Goal: Task Accomplishment & Management: Manage account settings

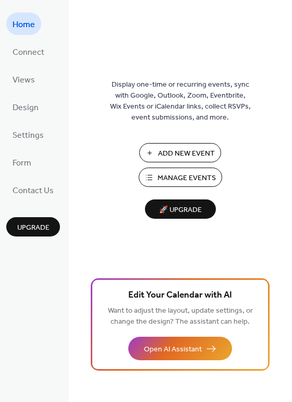
click at [187, 178] on span "Manage Events" at bounding box center [187, 178] width 58 height 11
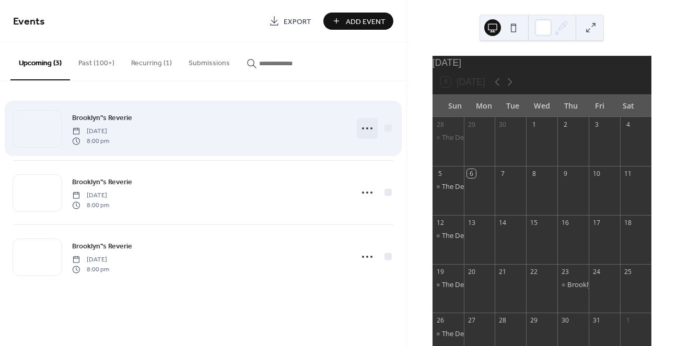
click at [368, 127] on icon at bounding box center [367, 128] width 17 height 17
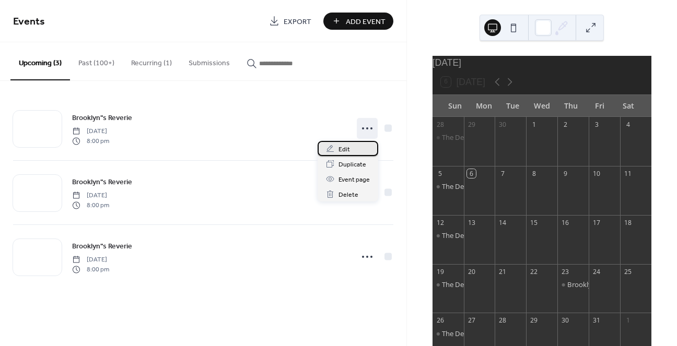
click at [348, 149] on span "Edit" at bounding box center [343, 149] width 11 height 11
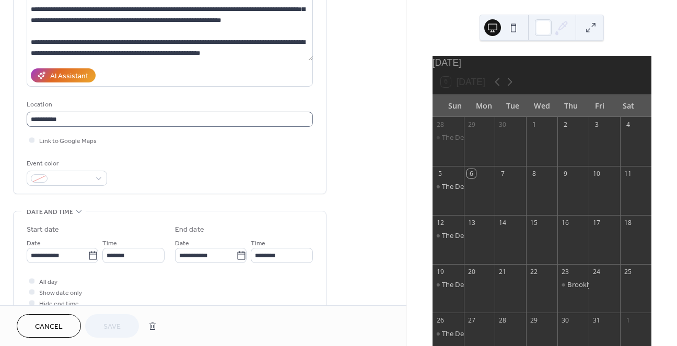
scroll to position [1, 0]
click at [89, 257] on icon at bounding box center [94, 256] width 10 height 10
click at [89, 257] on input "**********" at bounding box center [58, 255] width 62 height 15
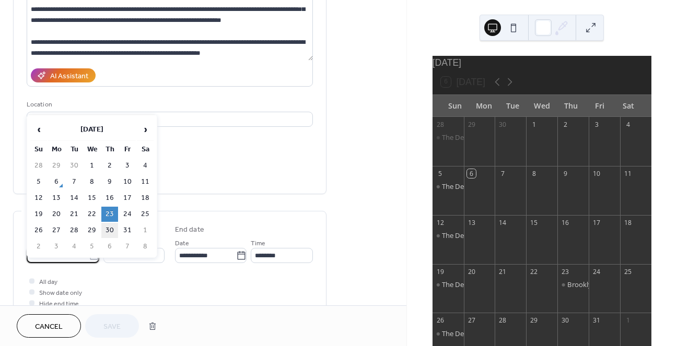
click at [110, 227] on td "30" at bounding box center [109, 230] width 17 height 15
type input "**********"
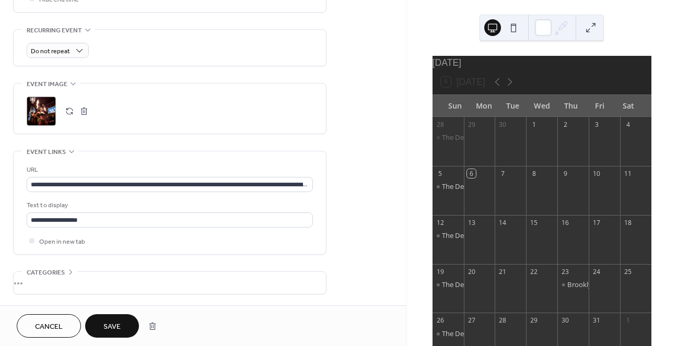
scroll to position [435, 0]
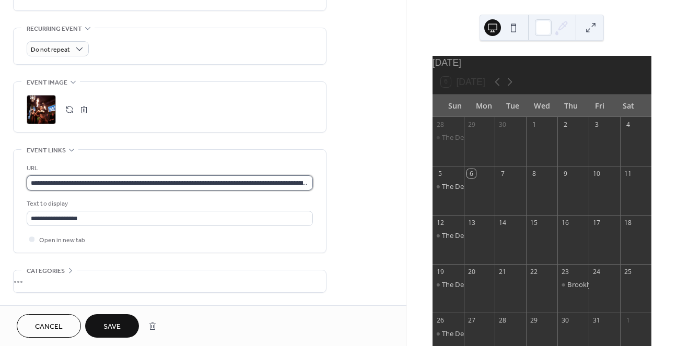
click at [108, 185] on input "**********" at bounding box center [170, 182] width 286 height 15
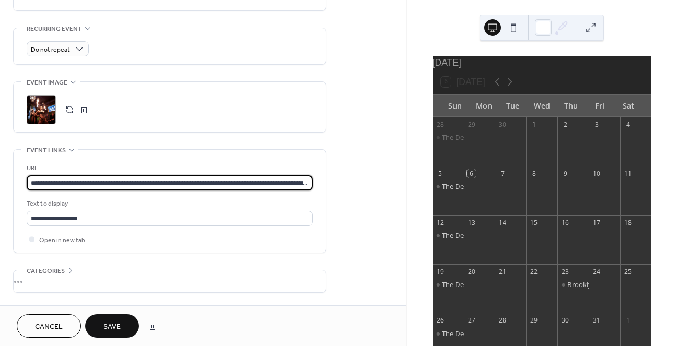
click at [108, 185] on input "**********" at bounding box center [170, 182] width 286 height 15
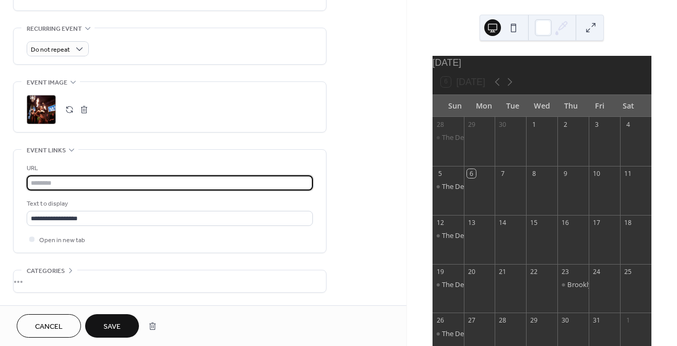
paste input "**********"
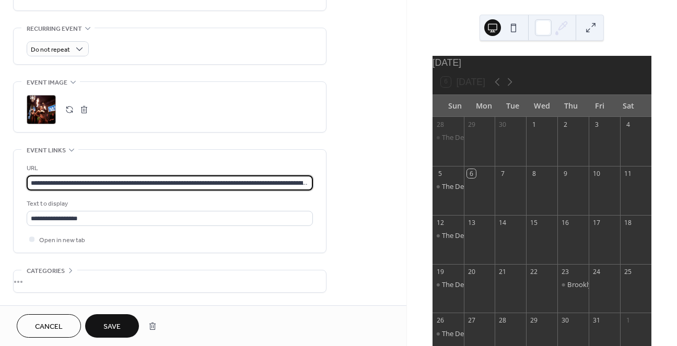
scroll to position [0, 1155]
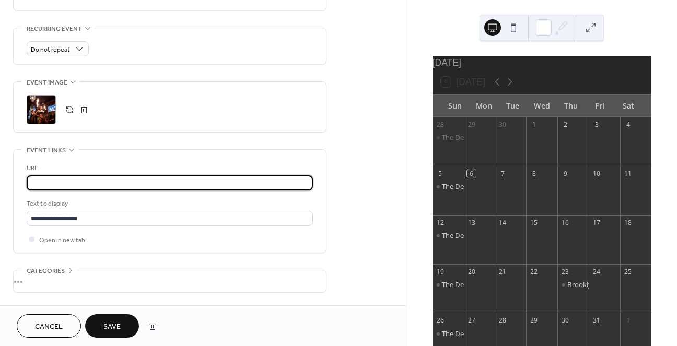
type input "**********"
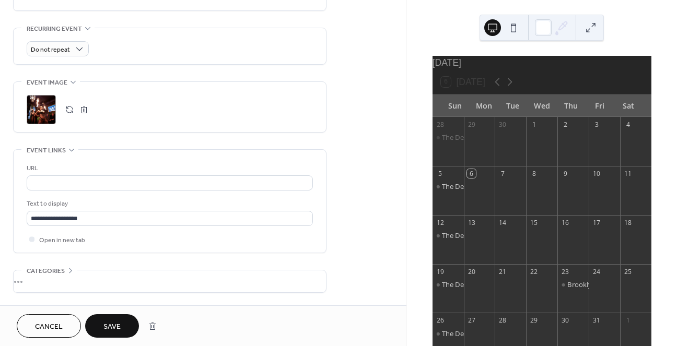
click at [198, 108] on div ";" at bounding box center [170, 109] width 286 height 29
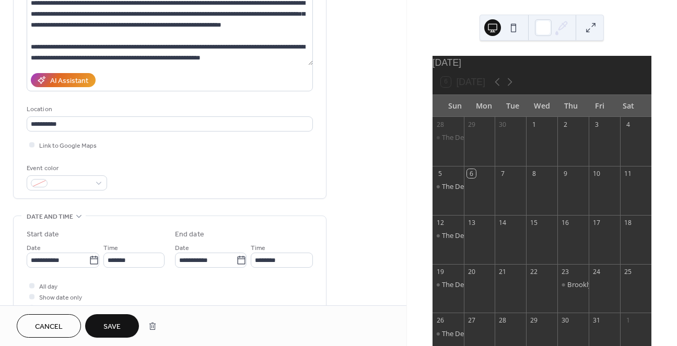
scroll to position [0, 0]
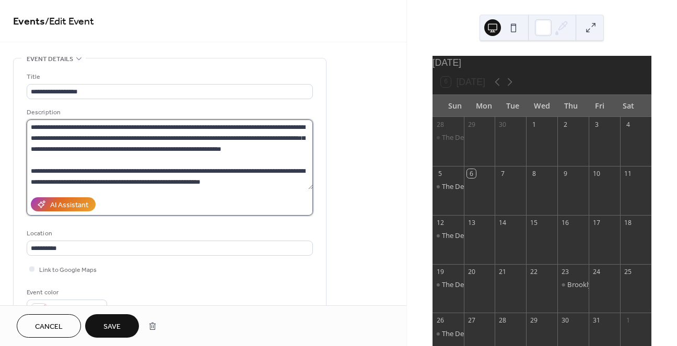
click at [36, 159] on textarea "**********" at bounding box center [170, 155] width 286 height 70
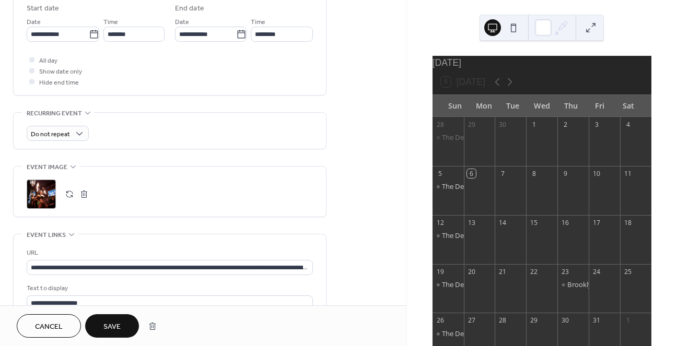
scroll to position [351, 0]
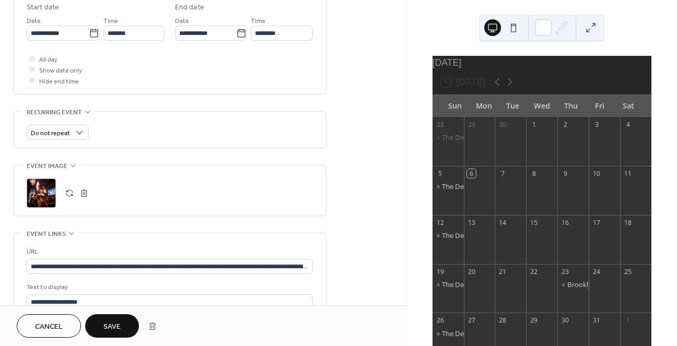
type textarea "**********"
click at [50, 194] on div ";" at bounding box center [41, 193] width 29 height 29
click at [117, 323] on span "Save" at bounding box center [111, 327] width 17 height 11
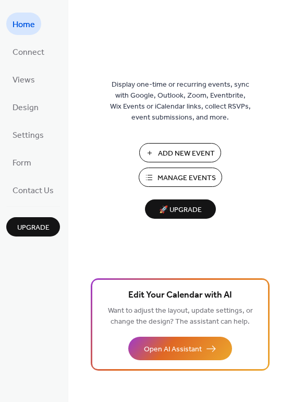
click at [192, 181] on span "Manage Events" at bounding box center [187, 178] width 58 height 11
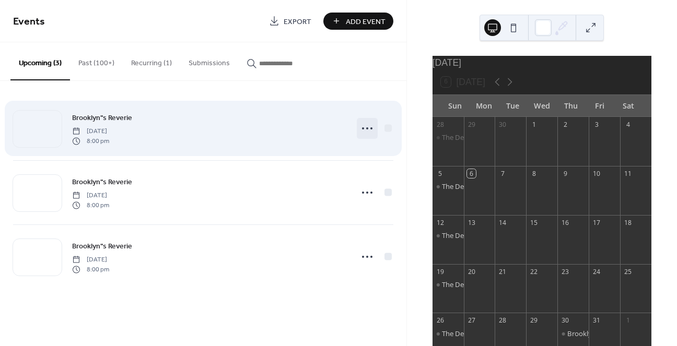
click at [368, 127] on icon at bounding box center [367, 128] width 17 height 17
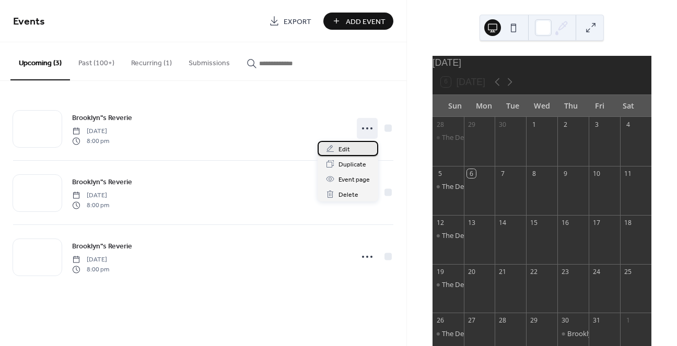
click at [353, 148] on div "Edit" at bounding box center [347, 148] width 61 height 15
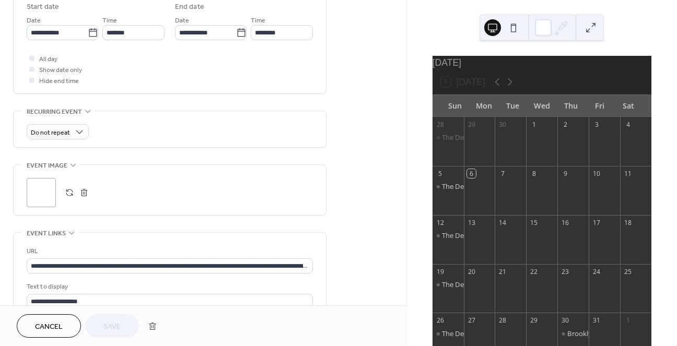
scroll to position [353, 0]
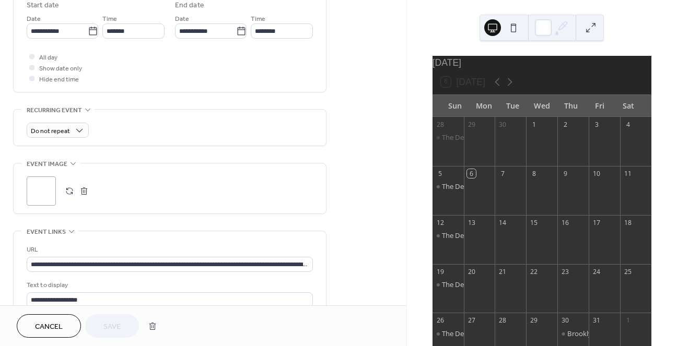
click at [67, 190] on button "button" at bounding box center [69, 191] width 15 height 15
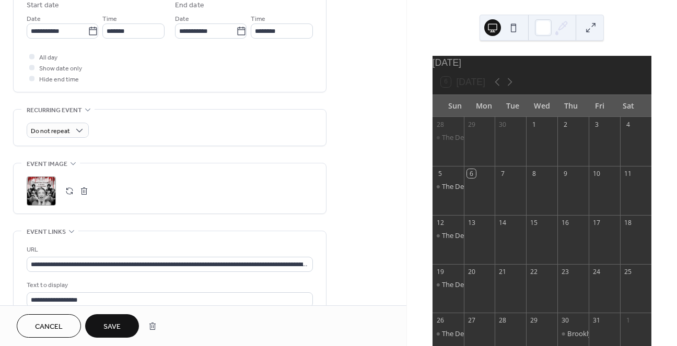
click at [116, 326] on span "Save" at bounding box center [111, 327] width 17 height 11
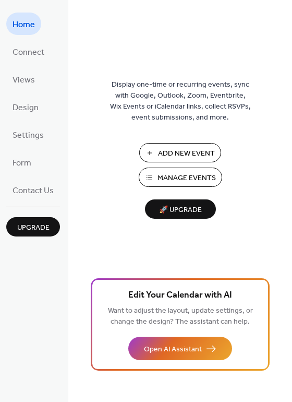
click at [168, 177] on span "Manage Events" at bounding box center [187, 178] width 58 height 11
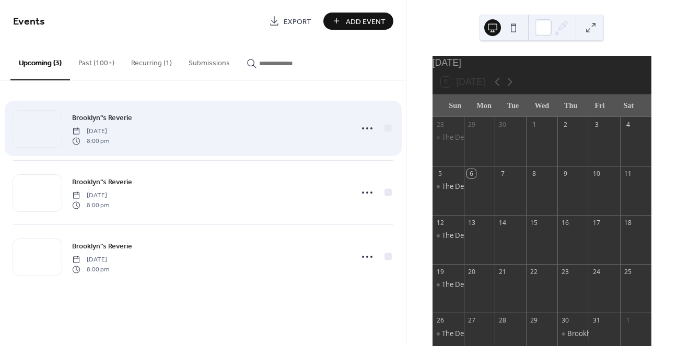
click at [333, 129] on div "Brooklyn"s Reverie Thursday, October 30, 2025 8:00 pm" at bounding box center [209, 128] width 274 height 33
click at [369, 126] on icon at bounding box center [367, 128] width 17 height 17
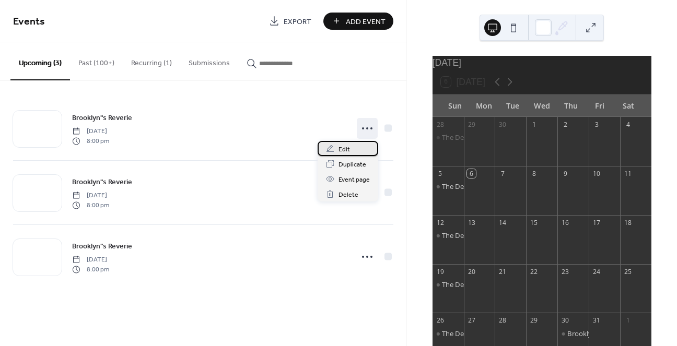
click at [351, 147] on div "Edit" at bounding box center [347, 148] width 61 height 15
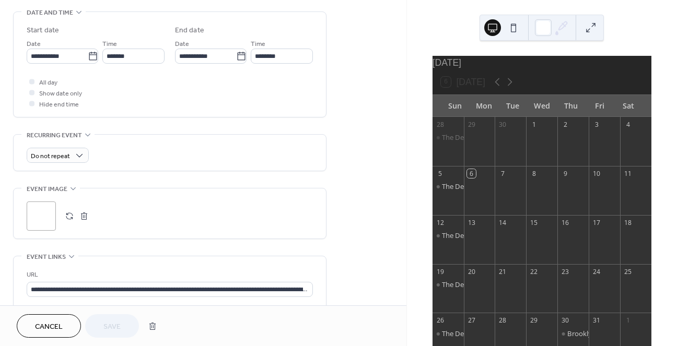
scroll to position [329, 0]
click at [71, 211] on button "button" at bounding box center [69, 215] width 15 height 15
click at [85, 214] on button "button" at bounding box center [84, 215] width 15 height 15
click at [43, 219] on icon at bounding box center [41, 215] width 17 height 17
click at [114, 327] on span "Save" at bounding box center [111, 327] width 17 height 11
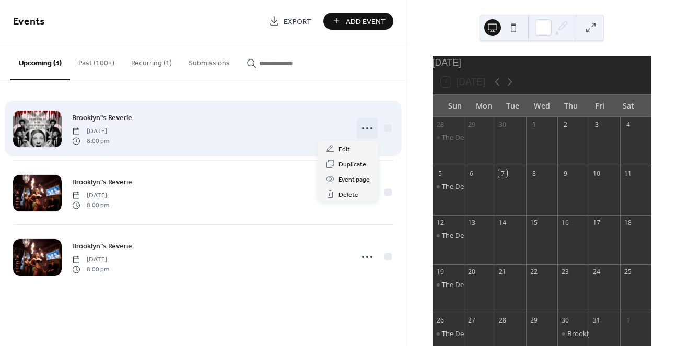
click at [366, 130] on icon at bounding box center [367, 128] width 17 height 17
click at [387, 128] on div at bounding box center [387, 127] width 7 height 7
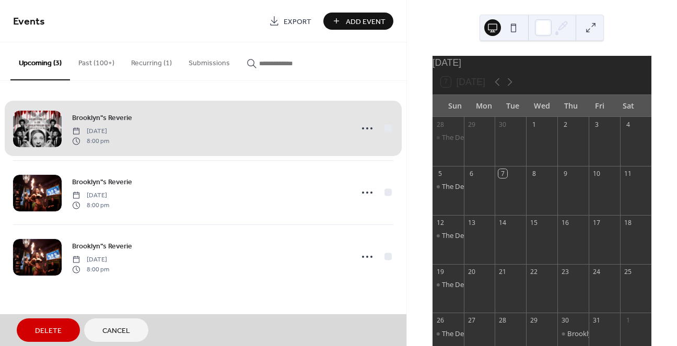
click at [387, 127] on div "Brooklyn"s Reverie Thursday, October 30, 2025 8:00 pm" at bounding box center [203, 129] width 380 height 64
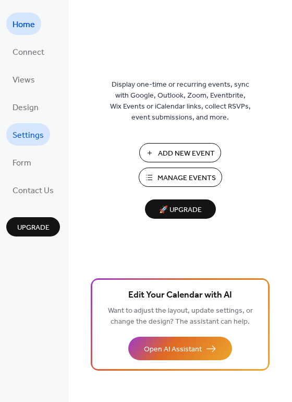
click at [32, 135] on span "Settings" at bounding box center [28, 135] width 31 height 16
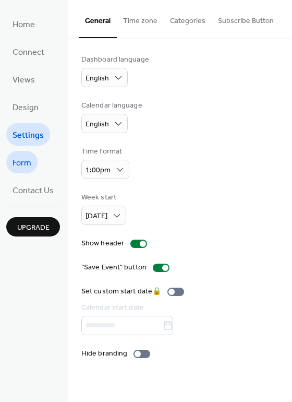
click at [24, 159] on span "Form" at bounding box center [22, 163] width 19 height 16
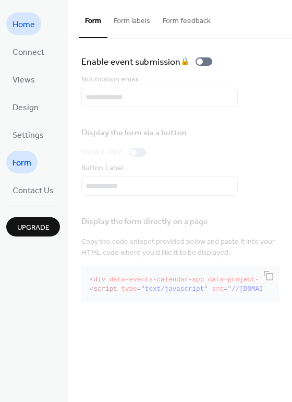
click at [30, 20] on span "Home" at bounding box center [24, 25] width 22 height 16
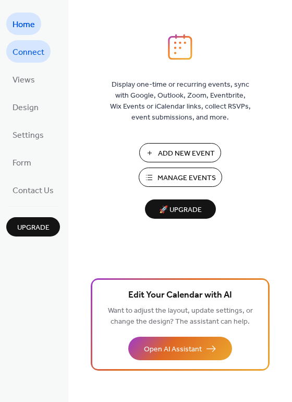
click at [33, 53] on span "Connect" at bounding box center [29, 52] width 32 height 16
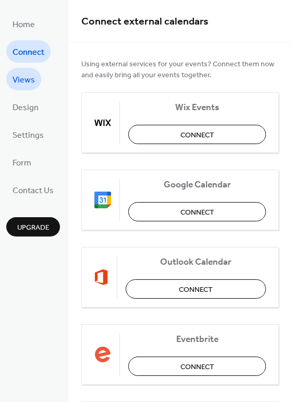
click at [28, 78] on span "Views" at bounding box center [24, 80] width 22 height 16
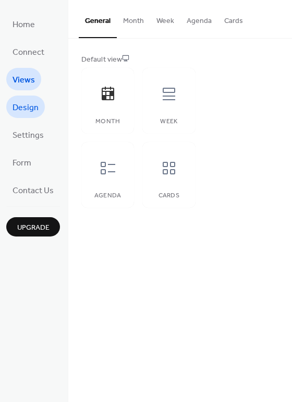
click at [29, 108] on span "Design" at bounding box center [26, 108] width 26 height 16
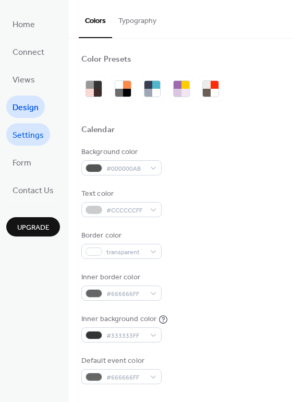
click at [34, 133] on span "Settings" at bounding box center [28, 135] width 31 height 16
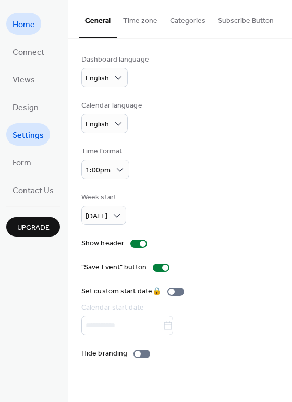
click at [27, 21] on span "Home" at bounding box center [24, 25] width 22 height 16
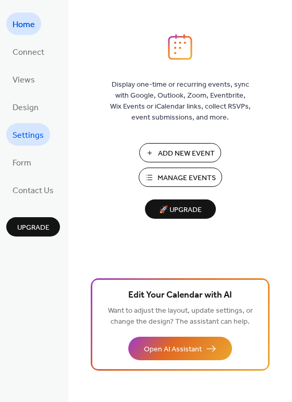
click at [28, 135] on span "Settings" at bounding box center [28, 135] width 31 height 16
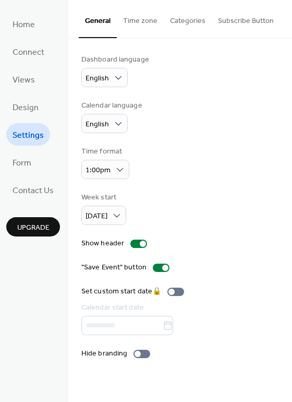
click at [181, 24] on button "Categories" at bounding box center [188, 18] width 48 height 37
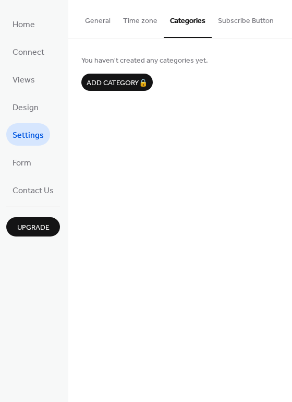
click at [223, 23] on button "Subscribe Button" at bounding box center [246, 18] width 68 height 37
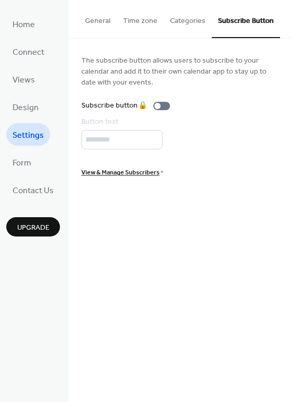
click at [99, 21] on button "General" at bounding box center [98, 18] width 38 height 37
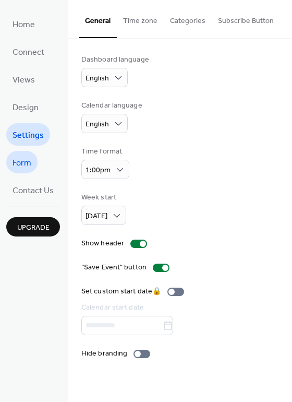
click at [28, 157] on span "Form" at bounding box center [22, 163] width 19 height 16
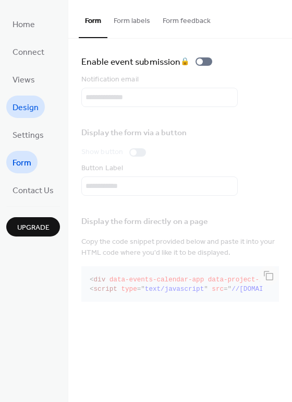
click at [26, 111] on span "Design" at bounding box center [26, 108] width 26 height 16
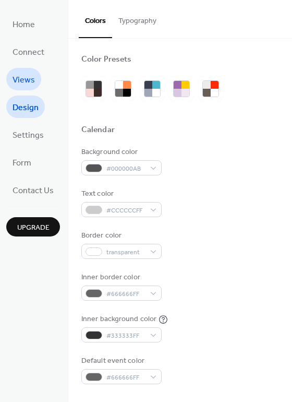
click at [28, 80] on span "Views" at bounding box center [24, 80] width 22 height 16
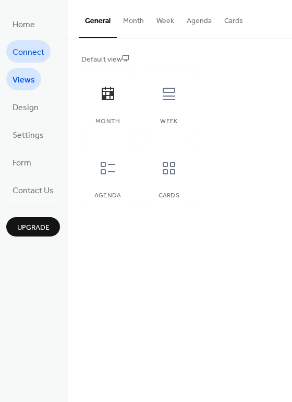
click at [36, 54] on span "Connect" at bounding box center [29, 52] width 32 height 16
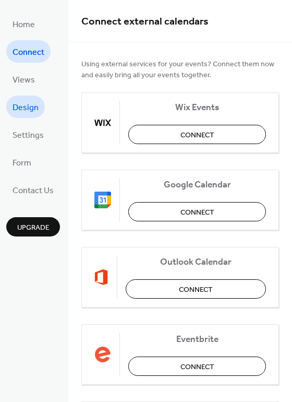
click at [20, 103] on span "Design" at bounding box center [26, 108] width 26 height 16
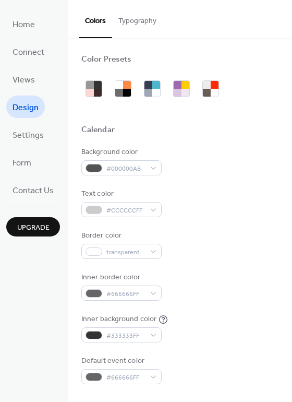
click at [138, 19] on button "Typography" at bounding box center [137, 18] width 51 height 37
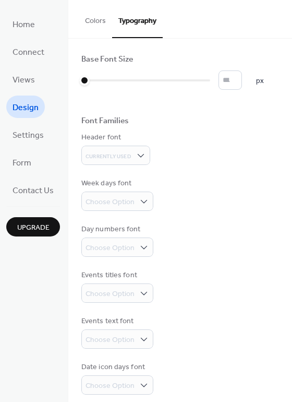
click at [99, 22] on button "Colors" at bounding box center [95, 18] width 33 height 37
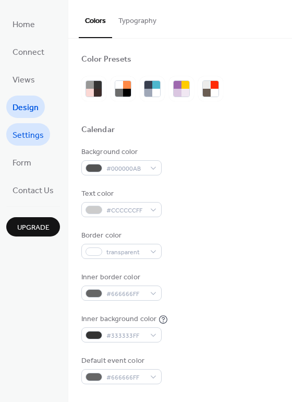
click at [34, 136] on span "Settings" at bounding box center [28, 135] width 31 height 16
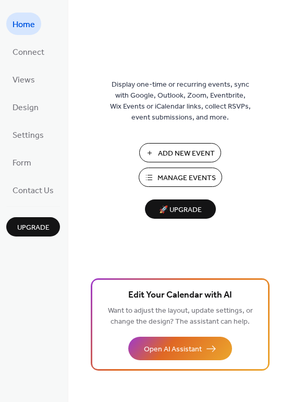
click at [196, 179] on span "Manage Events" at bounding box center [187, 178] width 58 height 11
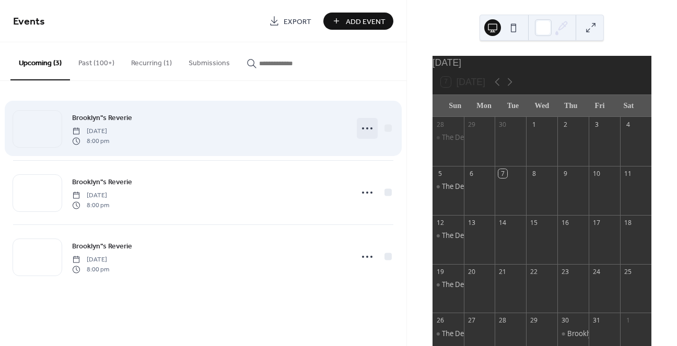
click at [367, 128] on circle at bounding box center [367, 128] width 2 height 2
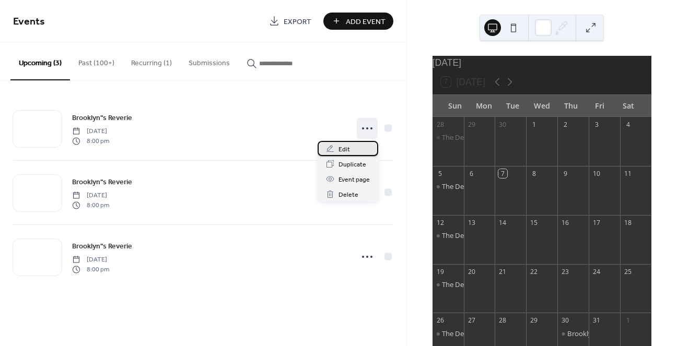
click at [353, 149] on div "Edit" at bounding box center [347, 148] width 61 height 15
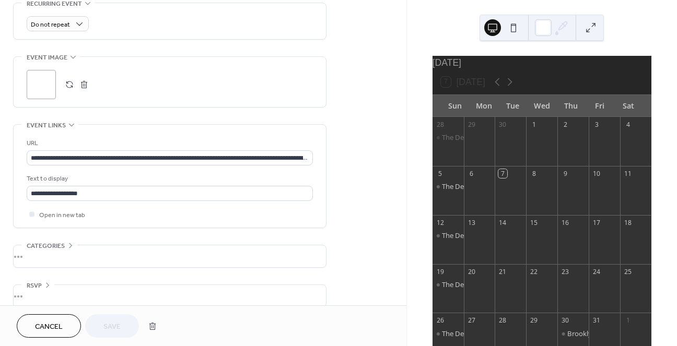
scroll to position [463, 0]
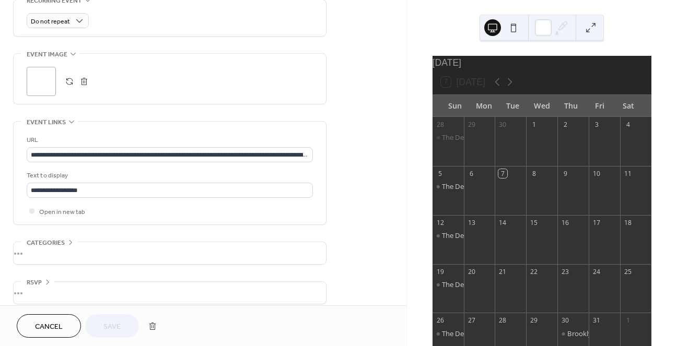
click at [46, 83] on div ";" at bounding box center [41, 81] width 29 height 29
click at [513, 28] on button at bounding box center [513, 27] width 17 height 17
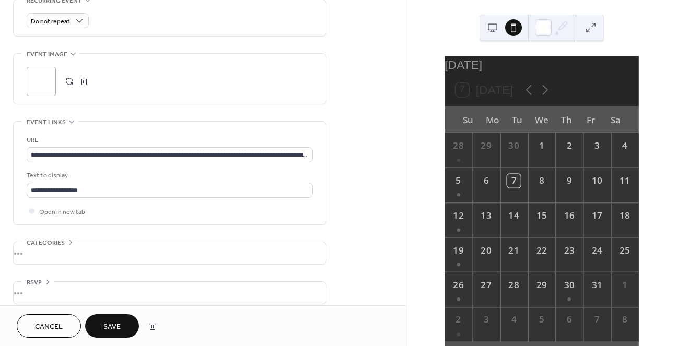
click at [495, 28] on button at bounding box center [492, 27] width 17 height 17
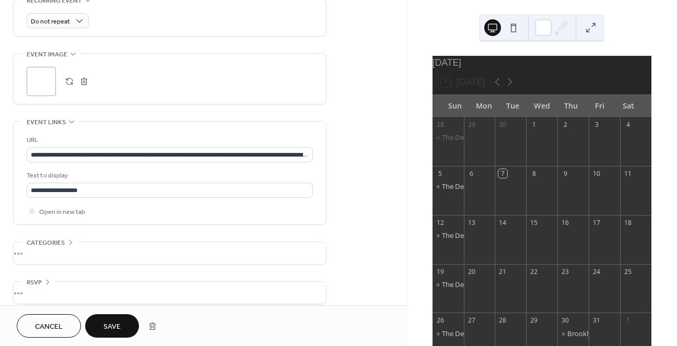
click at [115, 328] on span "Save" at bounding box center [111, 327] width 17 height 11
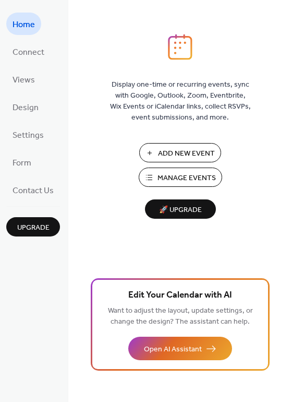
click at [184, 176] on span "Manage Events" at bounding box center [187, 178] width 58 height 11
click at [191, 175] on span "Manage Events" at bounding box center [187, 178] width 58 height 11
click at [198, 181] on span "Manage Events" at bounding box center [187, 178] width 58 height 11
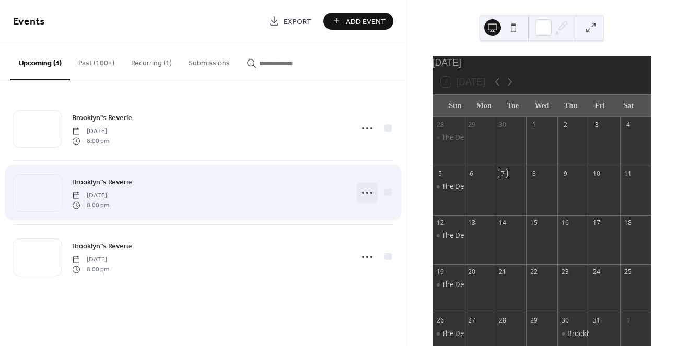
click at [369, 193] on icon at bounding box center [367, 192] width 17 height 17
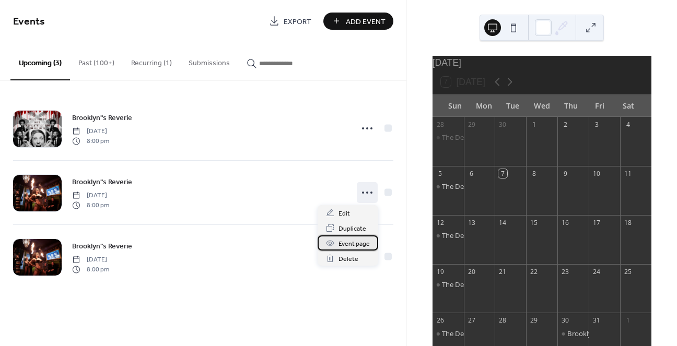
click at [352, 242] on span "Event page" at bounding box center [353, 244] width 31 height 11
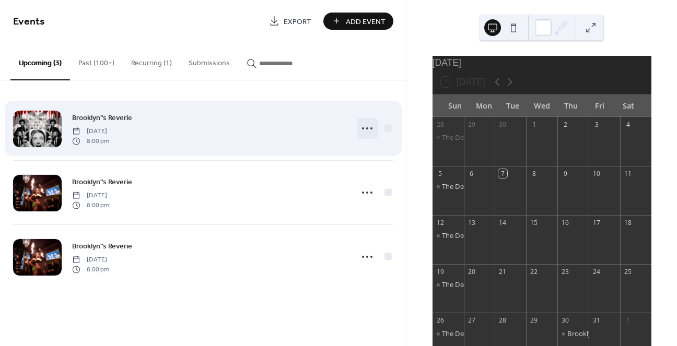
click at [365, 129] on icon at bounding box center [367, 128] width 17 height 17
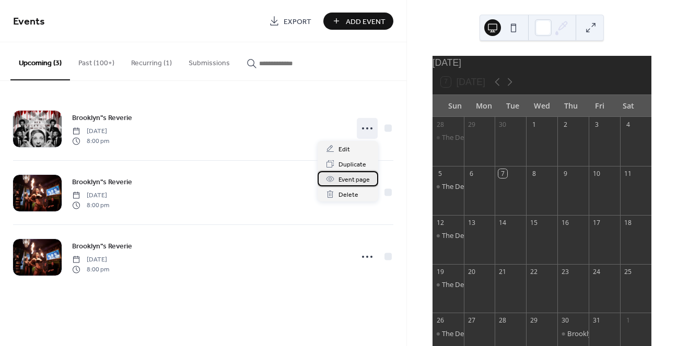
click at [358, 179] on span "Event page" at bounding box center [353, 179] width 31 height 11
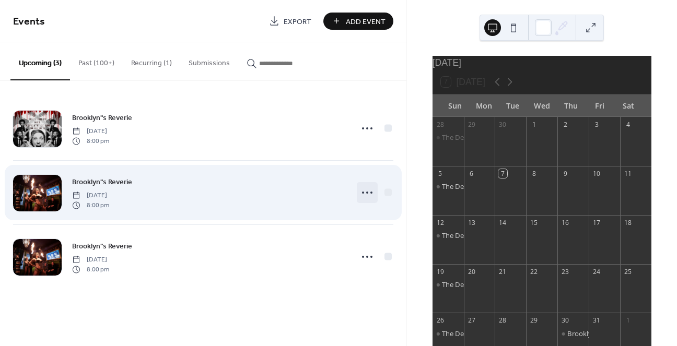
click at [366, 191] on icon at bounding box center [367, 192] width 17 height 17
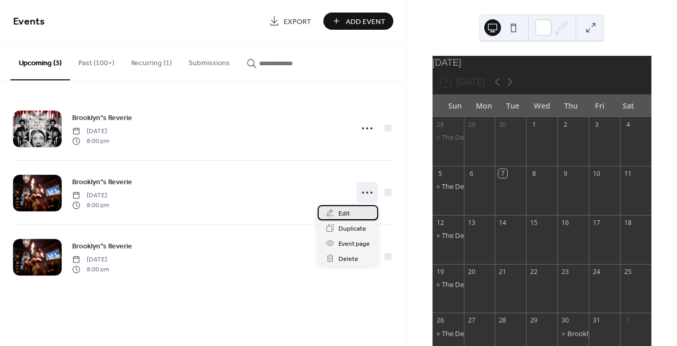
click at [350, 216] on div "Edit" at bounding box center [347, 212] width 61 height 15
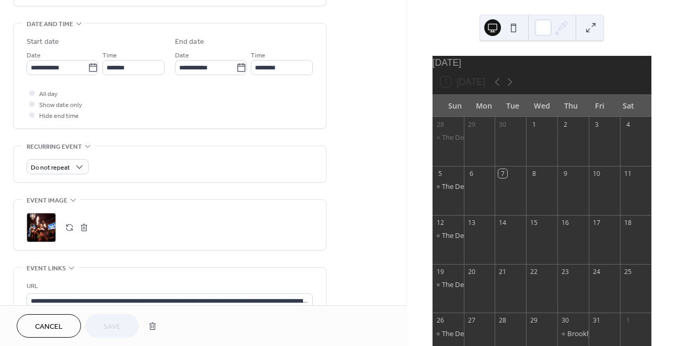
scroll to position [318, 0]
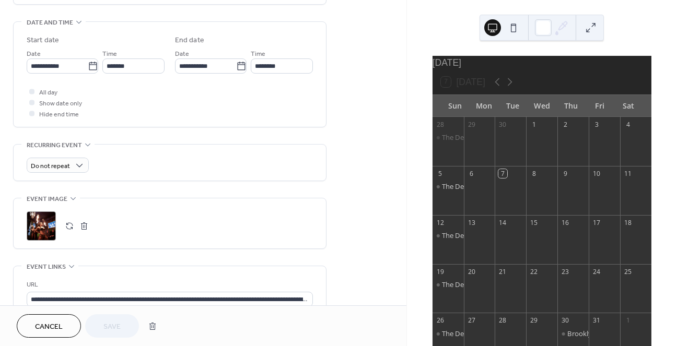
click at [43, 224] on div ";" at bounding box center [41, 225] width 29 height 29
click at [70, 227] on button "button" at bounding box center [69, 226] width 15 height 15
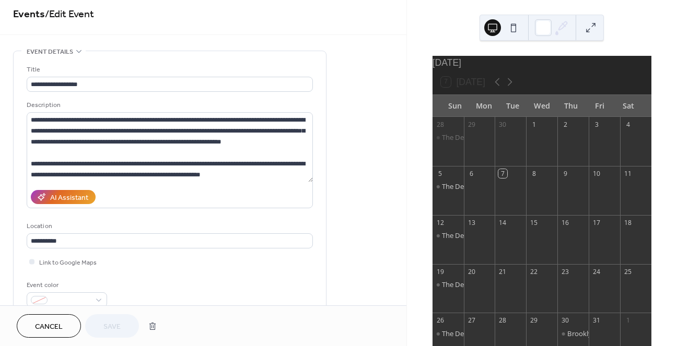
scroll to position [0, 0]
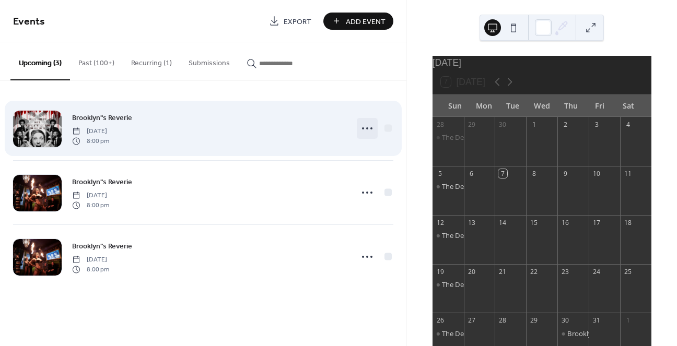
click at [369, 128] on icon at bounding box center [367, 128] width 17 height 17
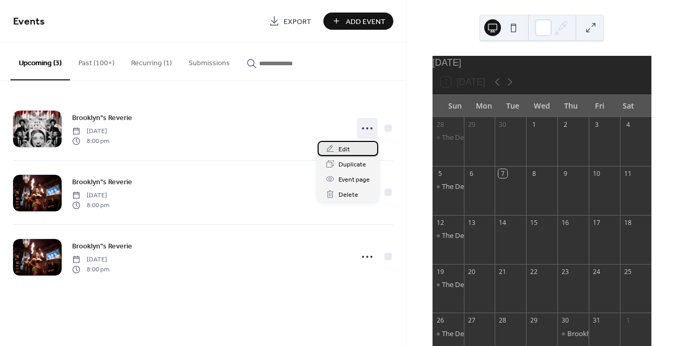
click at [356, 149] on div "Edit" at bounding box center [347, 148] width 61 height 15
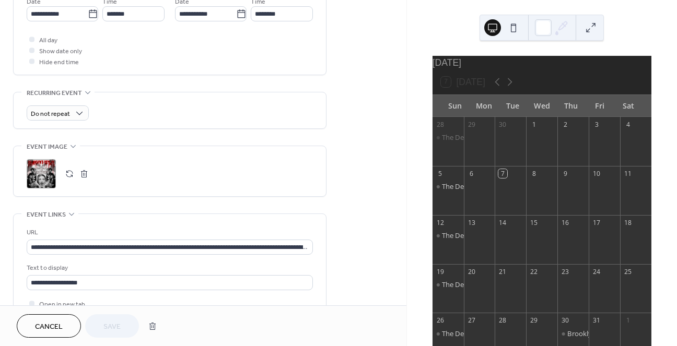
scroll to position [372, 0]
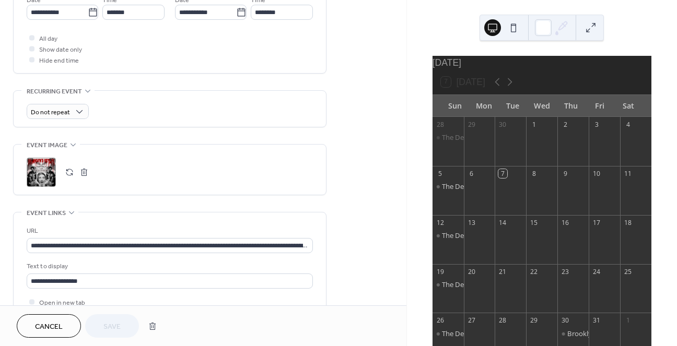
click at [68, 172] on button "button" at bounding box center [69, 172] width 15 height 15
click at [120, 328] on span "Save" at bounding box center [111, 327] width 17 height 11
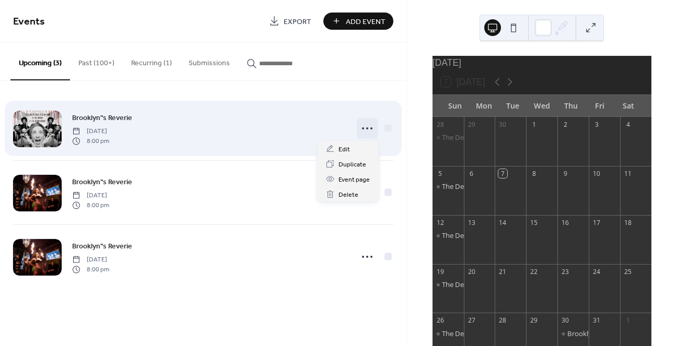
click at [363, 124] on icon at bounding box center [367, 128] width 17 height 17
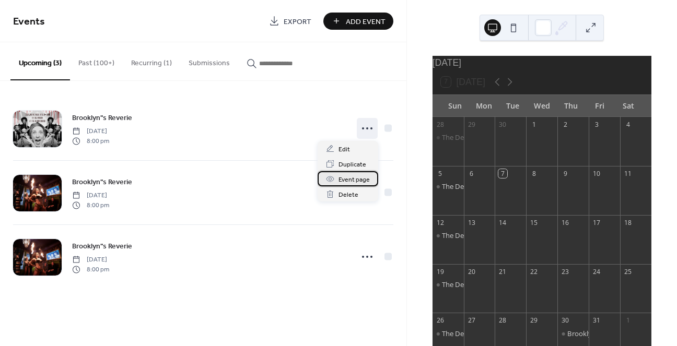
click at [356, 180] on span "Event page" at bounding box center [353, 179] width 31 height 11
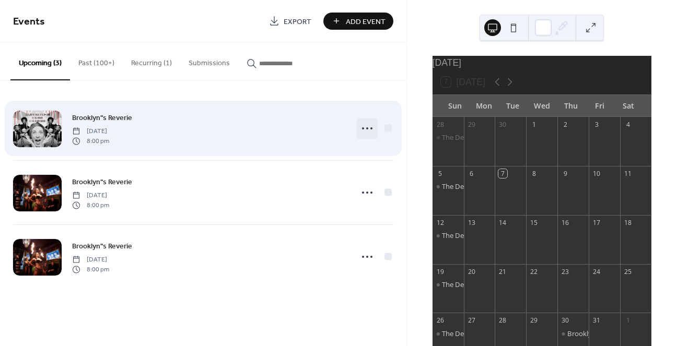
click at [368, 127] on icon at bounding box center [367, 128] width 17 height 17
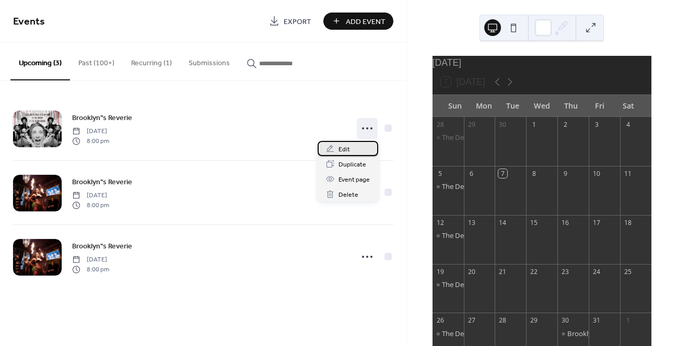
click at [346, 147] on span "Edit" at bounding box center [343, 149] width 11 height 11
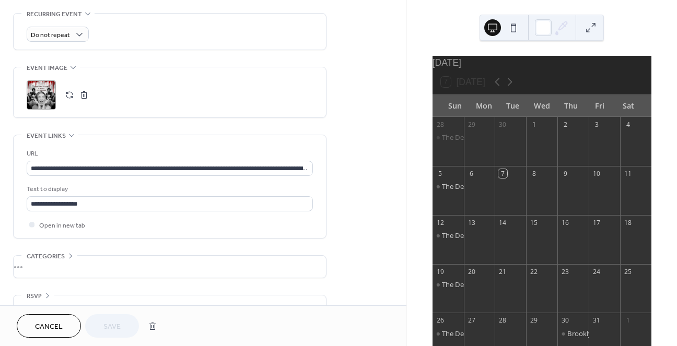
scroll to position [472, 0]
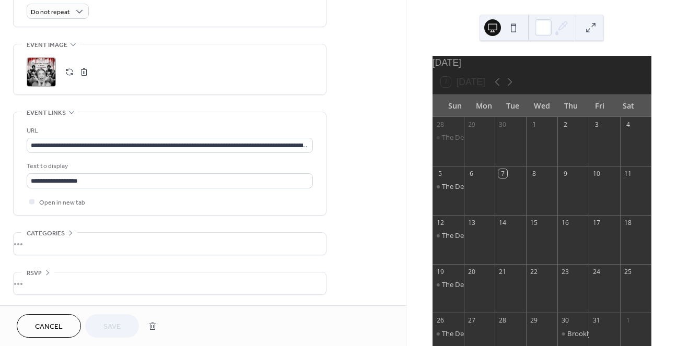
click at [73, 43] on icon at bounding box center [73, 44] width 8 height 8
click at [72, 72] on icon at bounding box center [73, 72] width 8 height 8
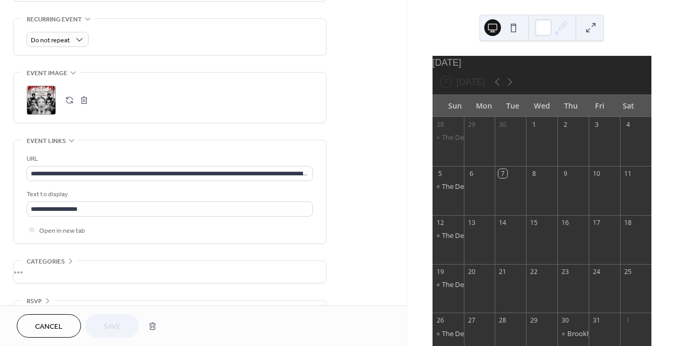
scroll to position [472, 0]
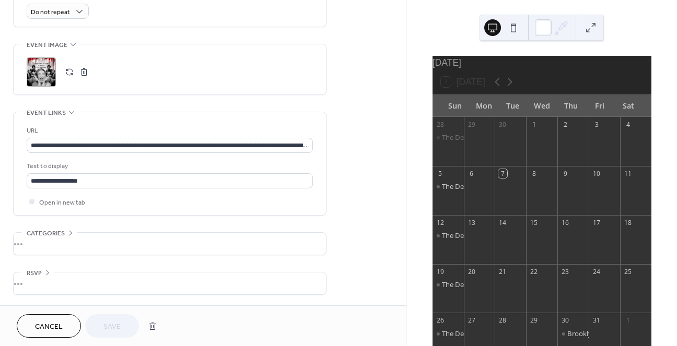
click at [70, 71] on button "button" at bounding box center [69, 72] width 15 height 15
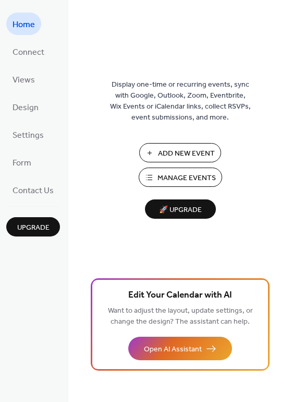
click at [168, 173] on span "Manage Events" at bounding box center [187, 178] width 58 height 11
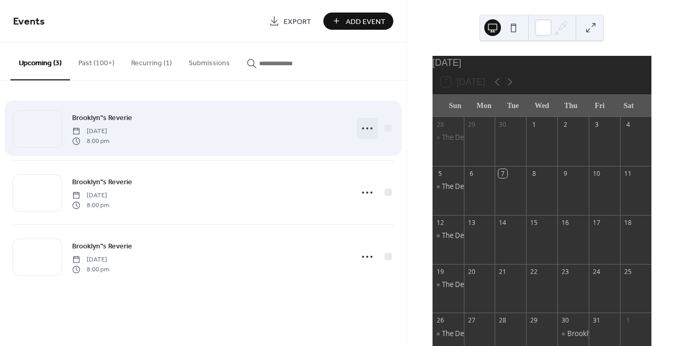
click at [366, 128] on circle at bounding box center [367, 128] width 2 height 2
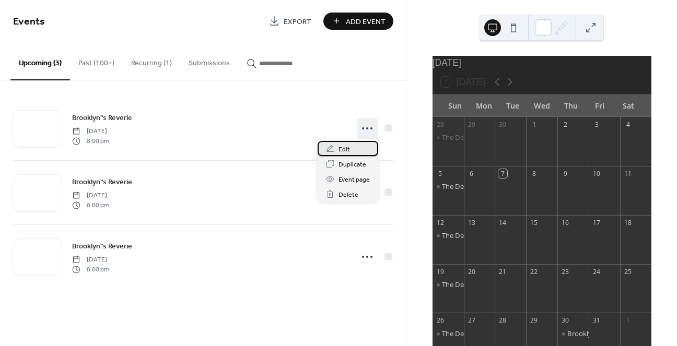
click at [349, 150] on div "Edit" at bounding box center [347, 148] width 61 height 15
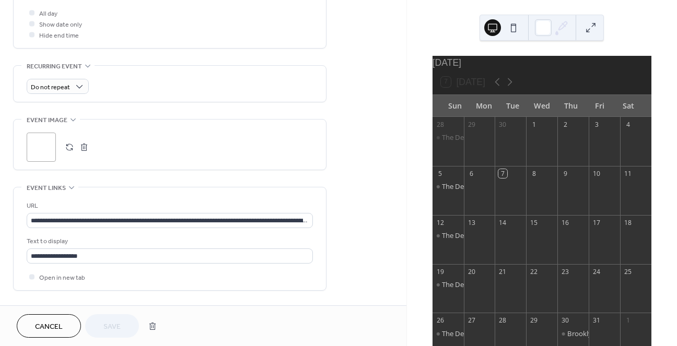
scroll to position [401, 0]
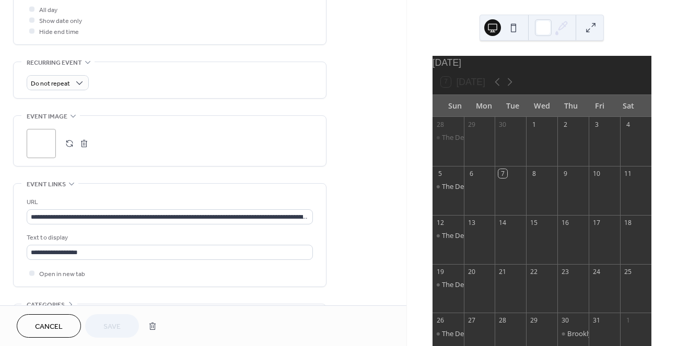
click at [85, 143] on button "button" at bounding box center [84, 143] width 15 height 15
click at [47, 147] on icon at bounding box center [41, 143] width 15 height 15
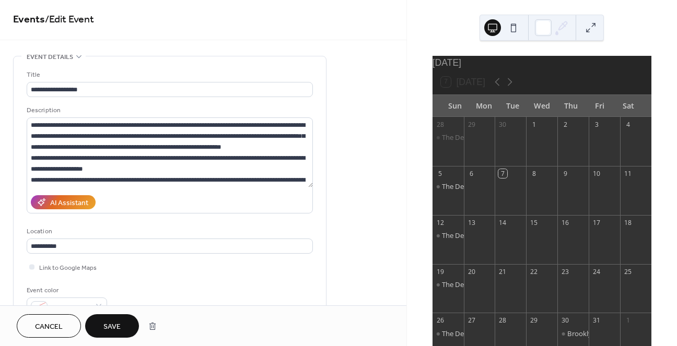
scroll to position [0, 0]
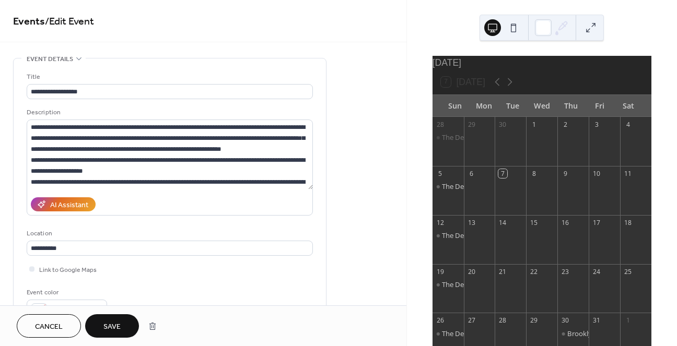
click at [119, 324] on span "Save" at bounding box center [111, 327] width 17 height 11
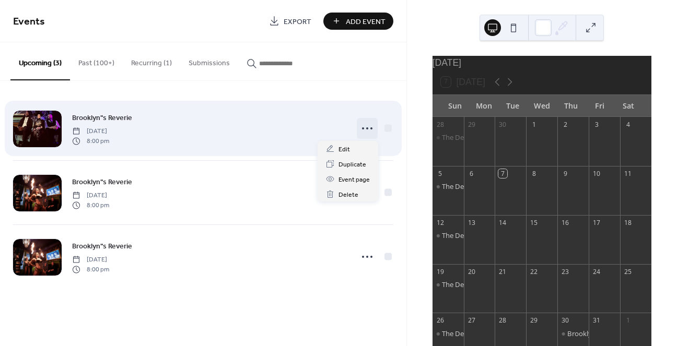
click at [366, 129] on circle at bounding box center [367, 128] width 2 height 2
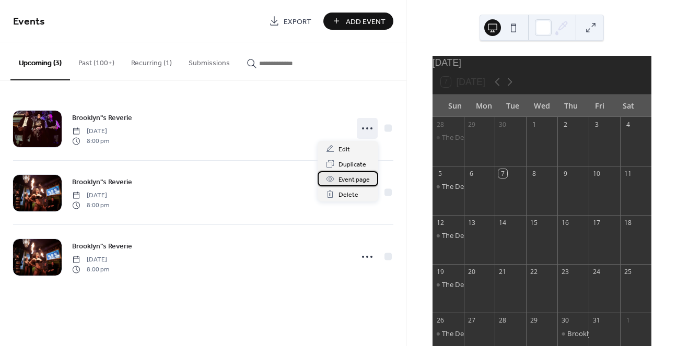
click at [353, 179] on span "Event page" at bounding box center [353, 179] width 31 height 11
